Goal: Task Accomplishment & Management: Use online tool/utility

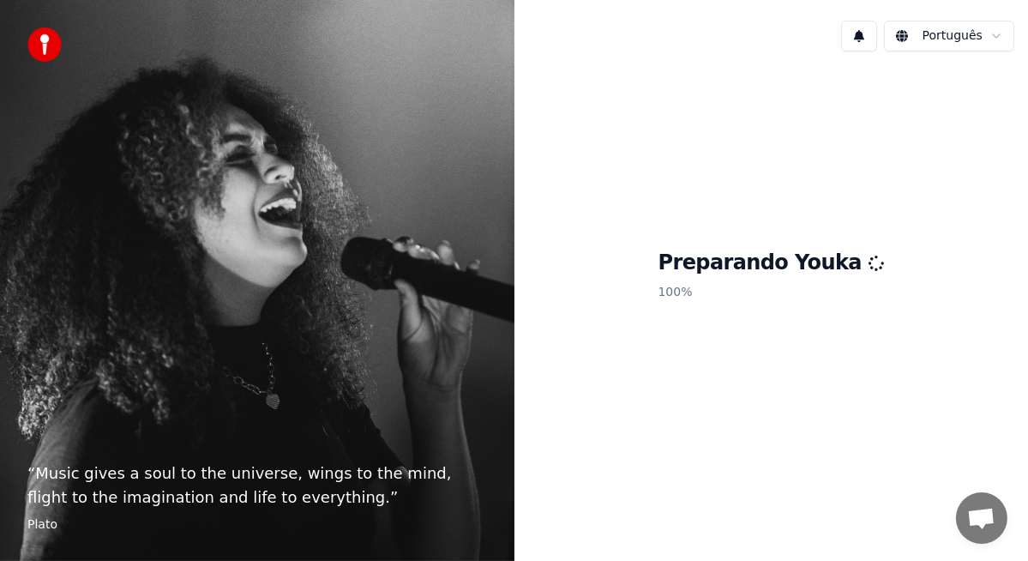
scroll to position [3878, 0]
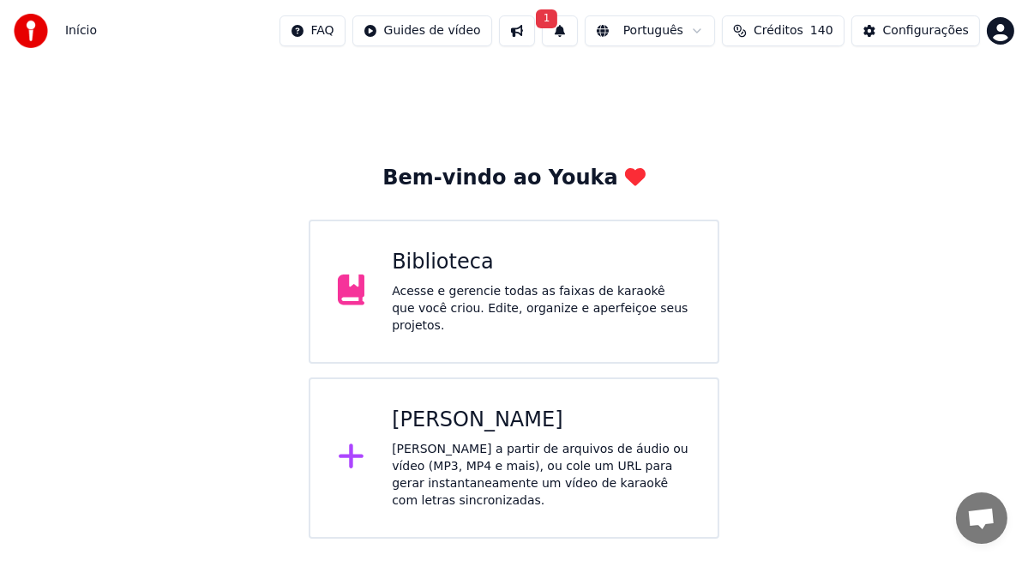
click at [797, 35] on span "Créditos" at bounding box center [779, 30] width 50 height 17
click at [865, 342] on div "Bem-vindo ao Youka Biblioteca Acesse e gerencie todas as faixas de karaokê que …" at bounding box center [514, 300] width 1028 height 477
click at [459, 411] on div "[PERSON_NAME]" at bounding box center [541, 420] width 298 height 27
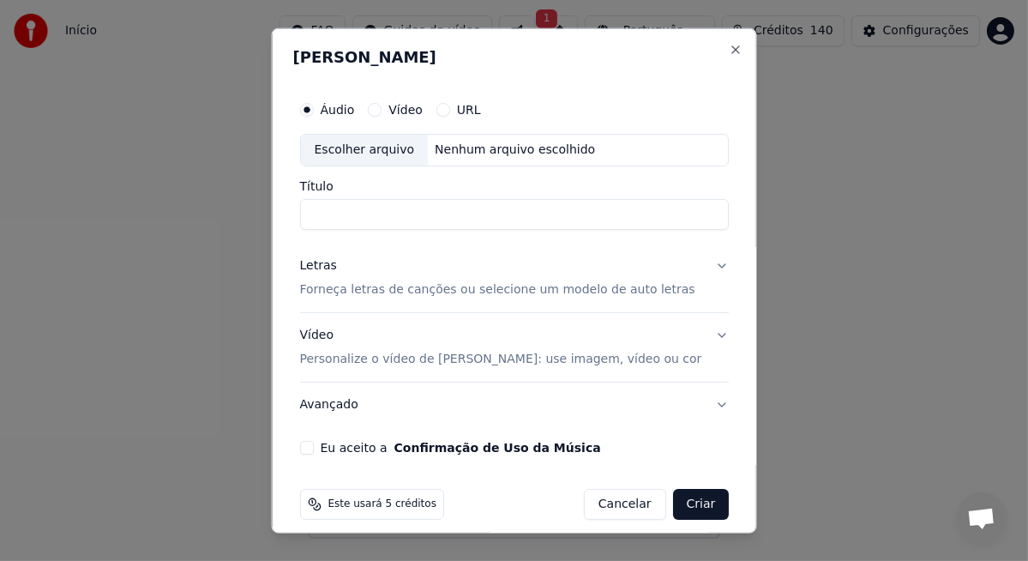
click at [366, 140] on div "Escolher arquivo" at bounding box center [364, 150] width 128 height 31
type input "**********"
click at [362, 286] on p "Forneça letras de canções ou selecione um modelo de auto letras" at bounding box center [496, 289] width 395 height 17
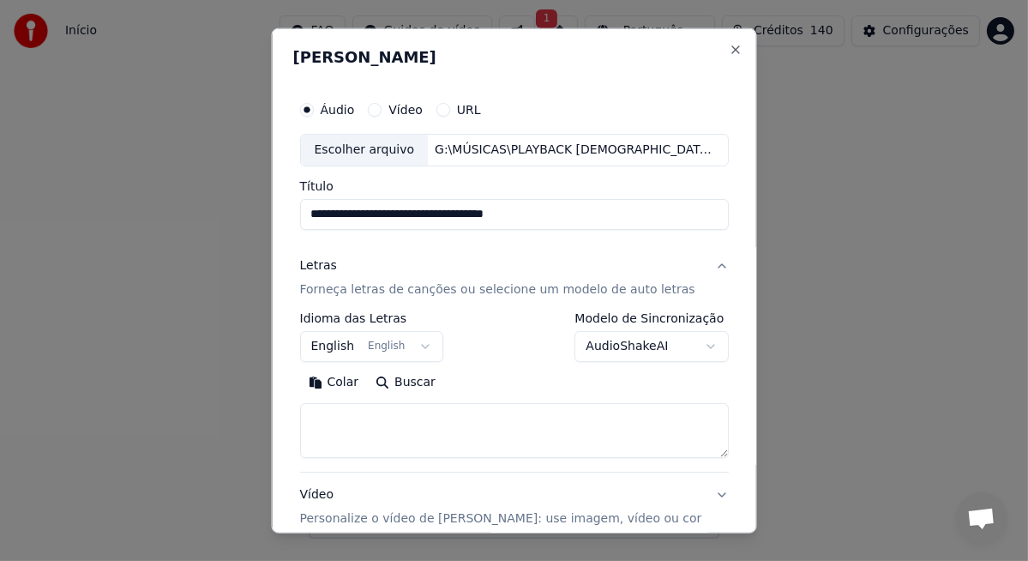
click at [620, 431] on textarea at bounding box center [514, 430] width 430 height 55
paste textarea "**********"
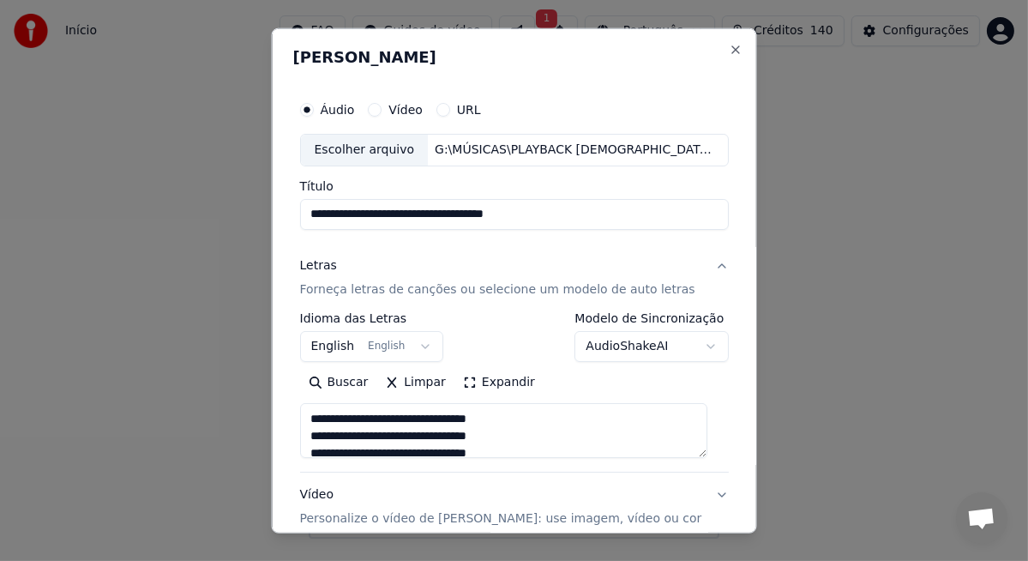
type textarea "**********"
click at [415, 348] on button "English English" at bounding box center [371, 346] width 144 height 31
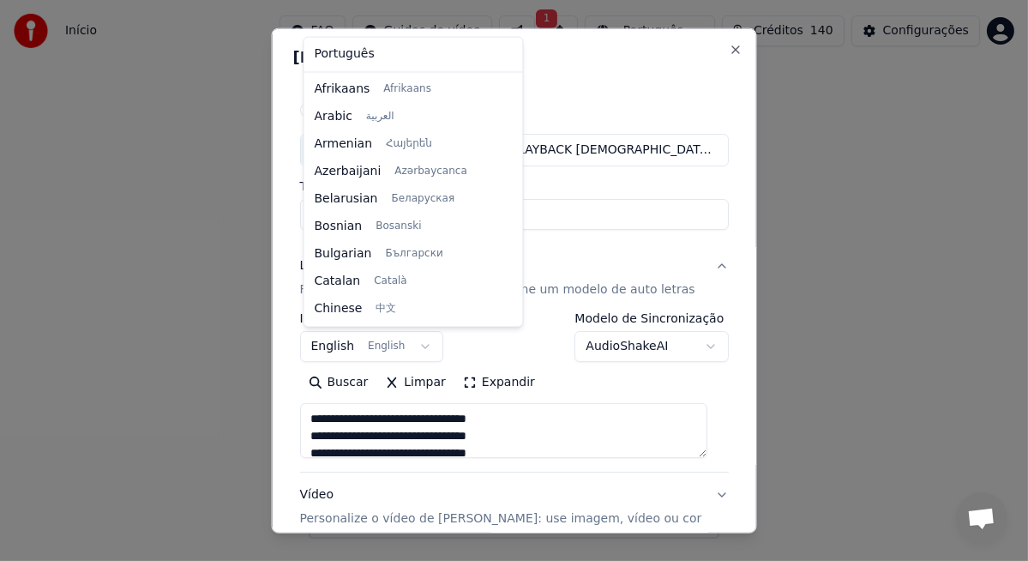
scroll to position [136, 0]
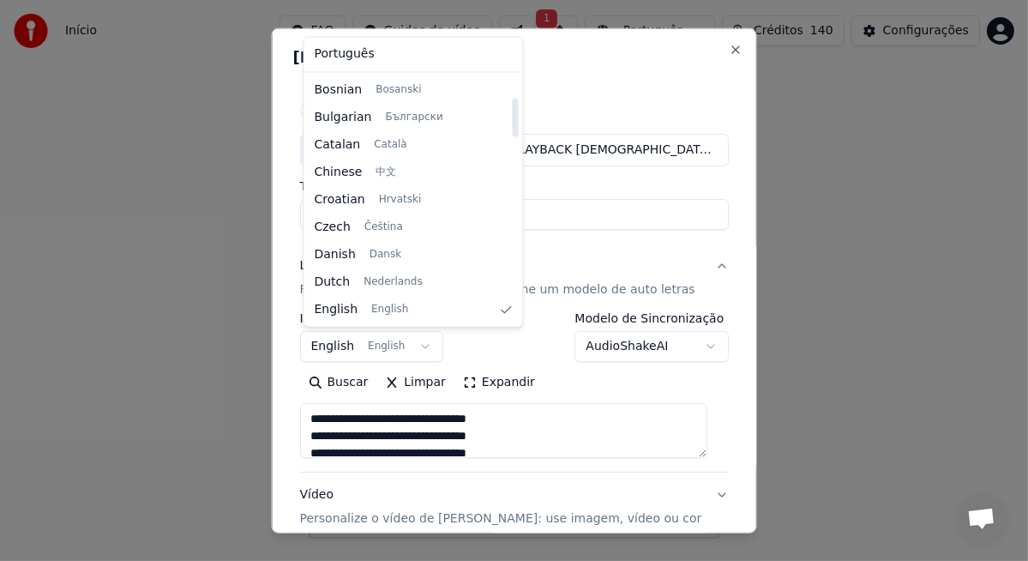
select select "**"
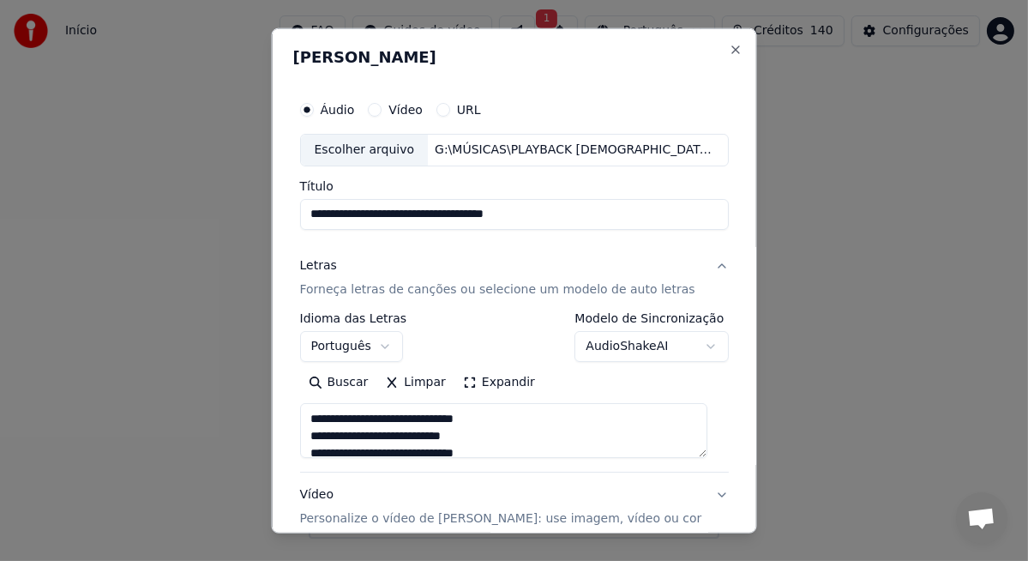
scroll to position [173, 0]
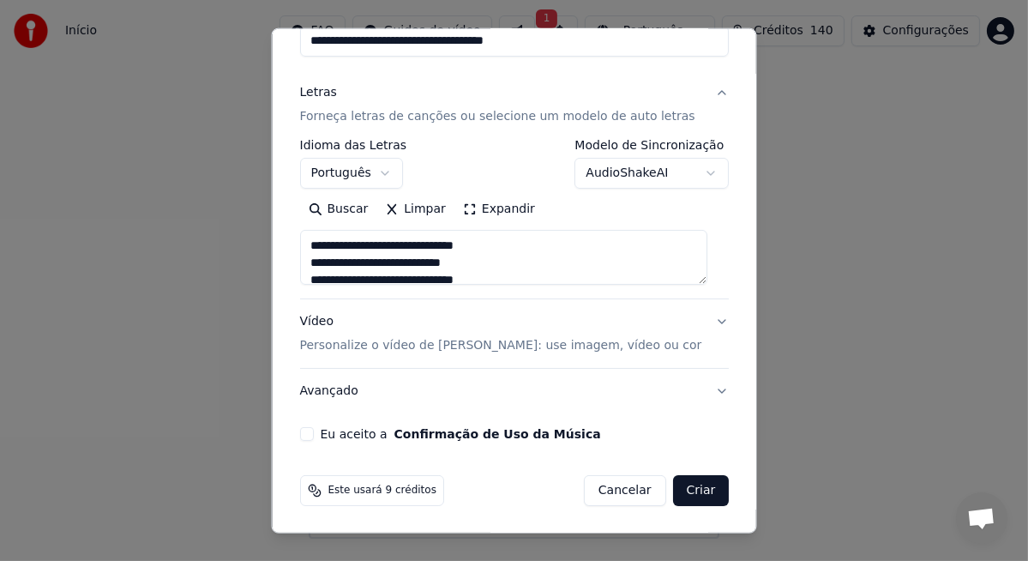
click at [326, 356] on button "Vídeo Personalize o vídeo de karaokê: use imagem, vídeo ou cor" at bounding box center [514, 333] width 430 height 69
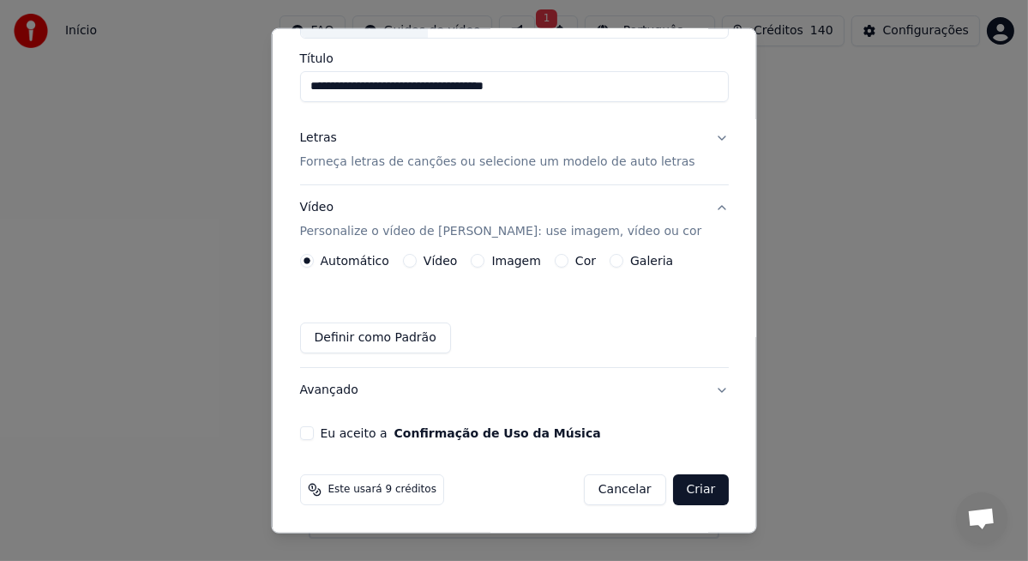
scroll to position [127, 0]
click at [408, 262] on button "Vídeo" at bounding box center [409, 262] width 14 height 14
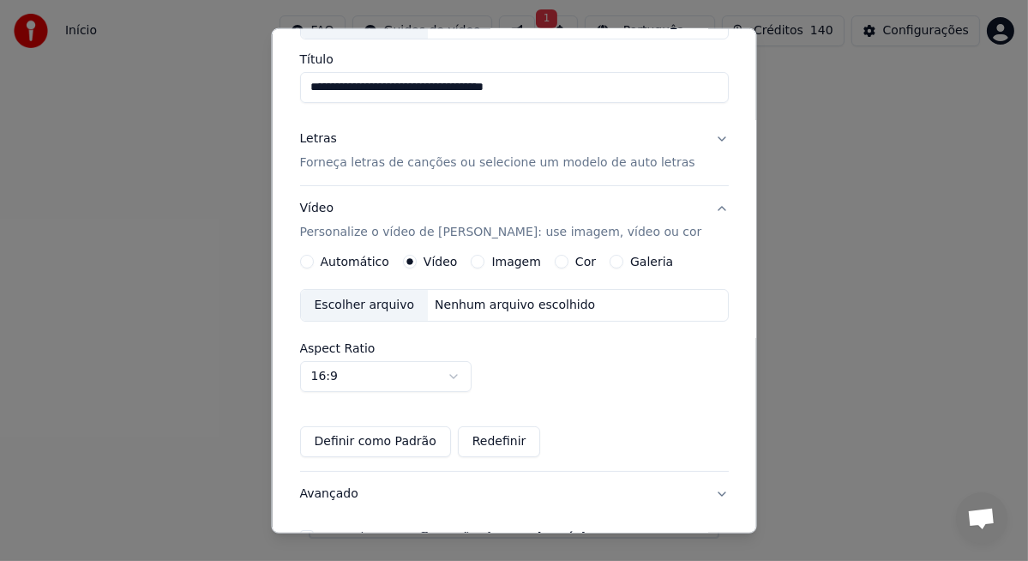
click at [364, 307] on div "Escolher arquivo" at bounding box center [364, 305] width 128 height 31
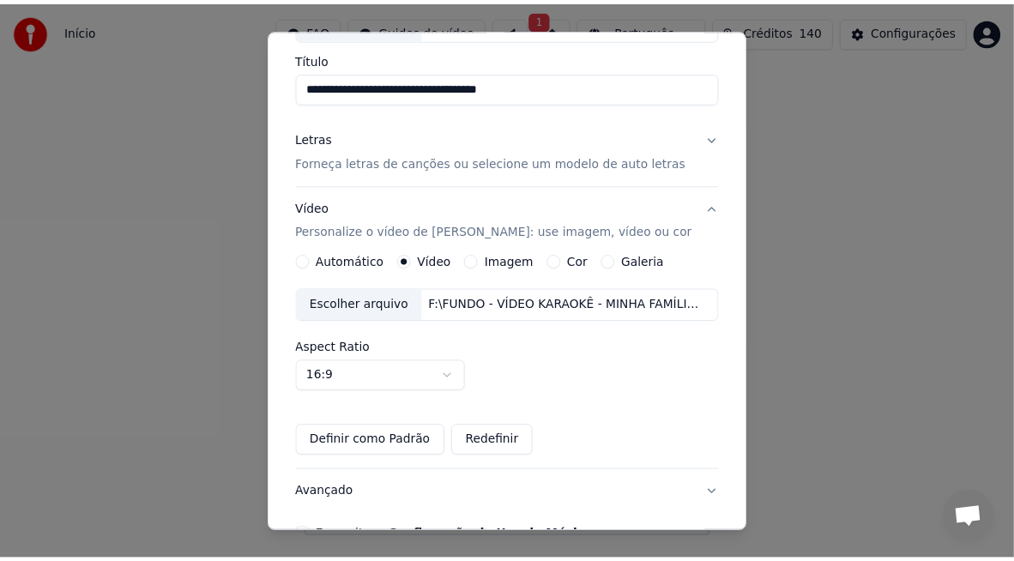
scroll to position [230, 0]
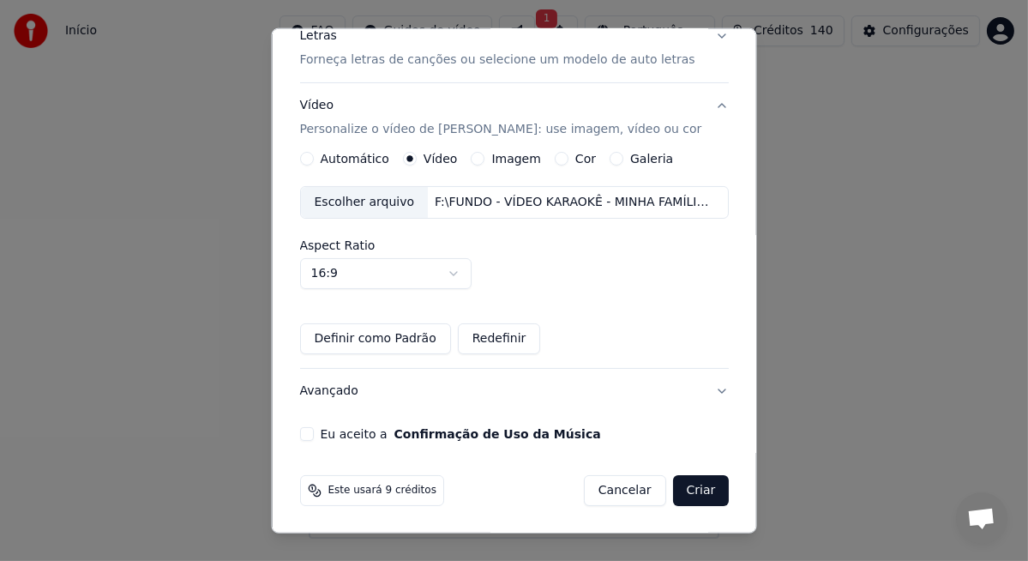
click at [310, 429] on button "Eu aceito a Confirmação de Uso da Música" at bounding box center [306, 434] width 14 height 14
click at [686, 498] on button "Criar" at bounding box center [700, 490] width 57 height 31
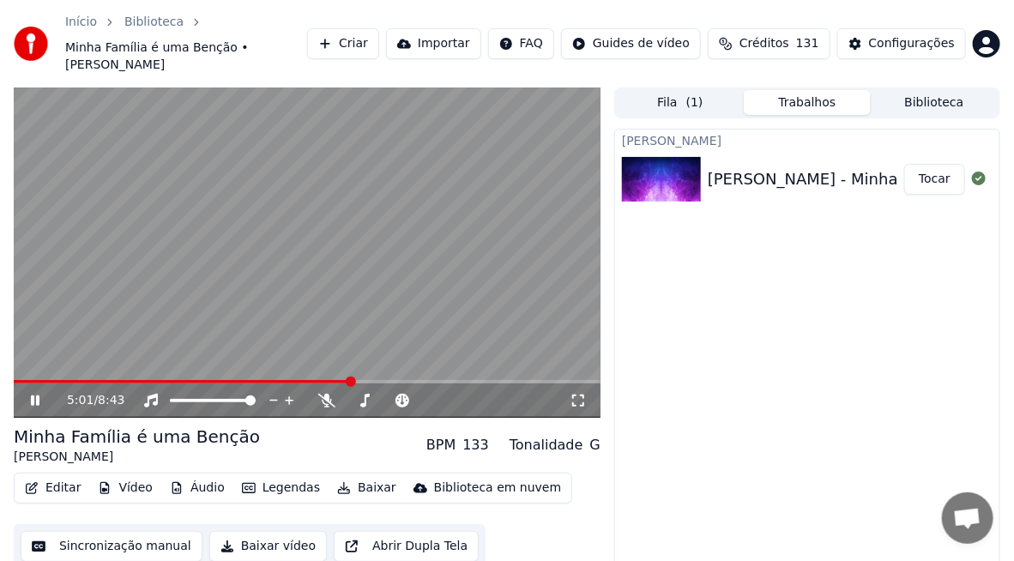
click at [134, 380] on span at bounding box center [183, 381] width 338 height 3
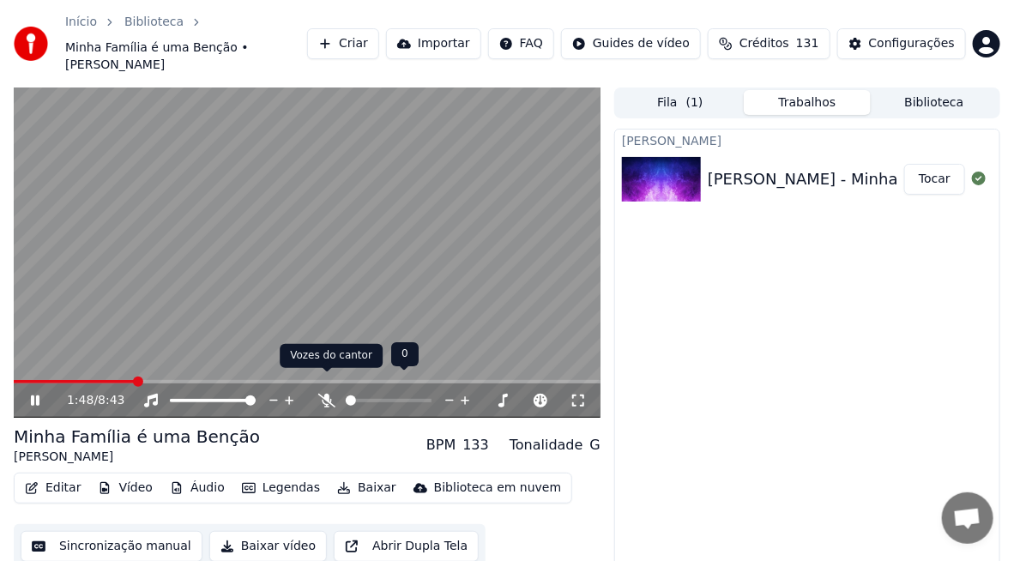
click at [328, 394] on icon at bounding box center [326, 401] width 17 height 14
click at [27, 394] on icon at bounding box center [46, 401] width 39 height 14
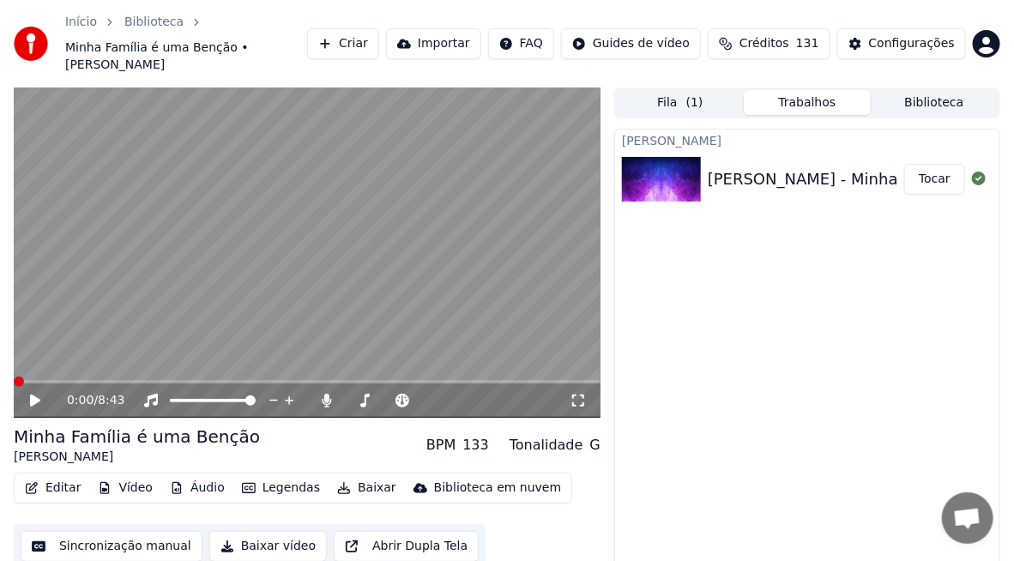
click at [14, 377] on span at bounding box center [19, 382] width 10 height 10
click at [35, 395] on icon at bounding box center [35, 401] width 10 height 12
click at [35, 394] on icon at bounding box center [46, 401] width 39 height 14
